Goal: Task Accomplishment & Management: Manage account settings

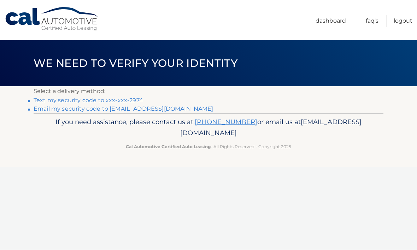
click at [138, 100] on link "Text my security code to xxx-xxx-2974" at bounding box center [89, 100] width 110 height 7
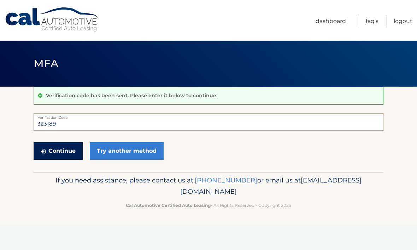
type input "323189"
click at [63, 153] on button "Continue" at bounding box center [58, 151] width 49 height 18
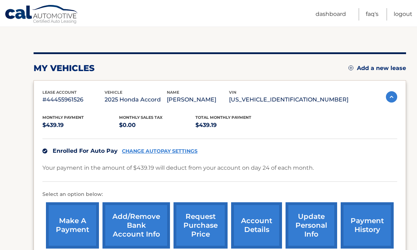
scroll to position [60, 0]
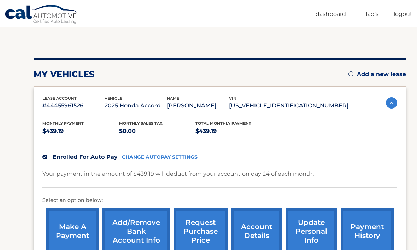
click at [190, 158] on link "CHANGE AUTOPAY SETTINGS" at bounding box center [160, 157] width 76 height 6
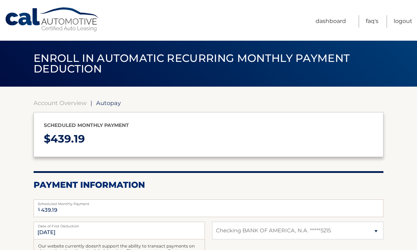
select select "NGZjMTMxYzctMzcwZC00ODcxLWFkNDEtNTM3Y2YzZDM0M2M5"
